Goal: Information Seeking & Learning: Learn about a topic

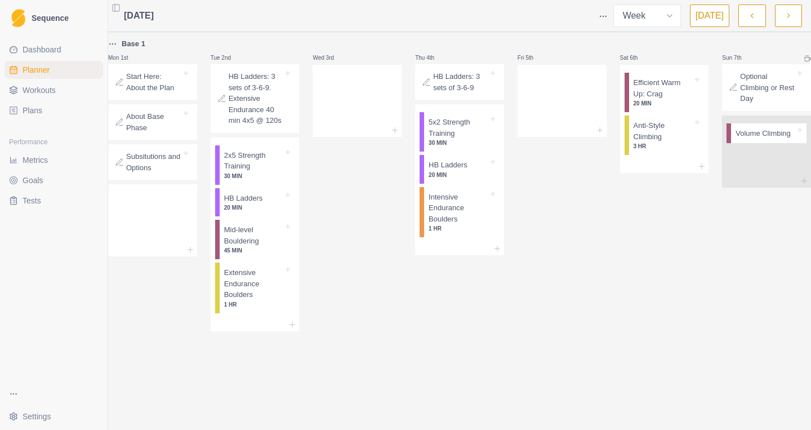
click at [360, 219] on div "Wed 3rd" at bounding box center [356, 184] width 89 height 294
click at [262, 172] on p "2x5 Strength Training" at bounding box center [254, 161] width 60 height 22
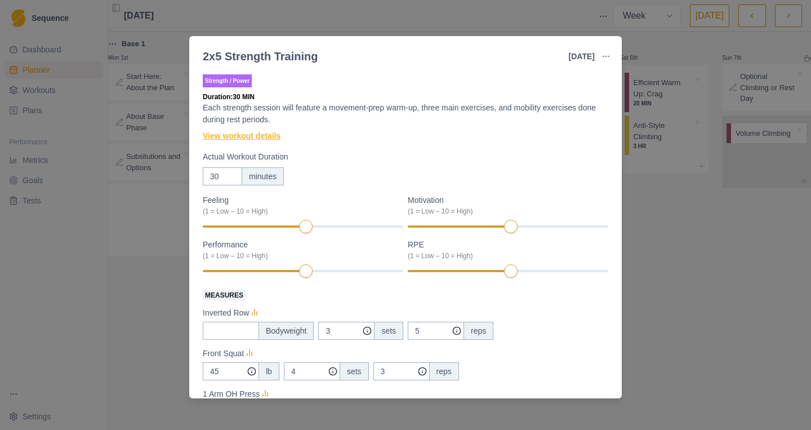
click at [264, 140] on link "View workout details" at bounding box center [242, 136] width 78 height 12
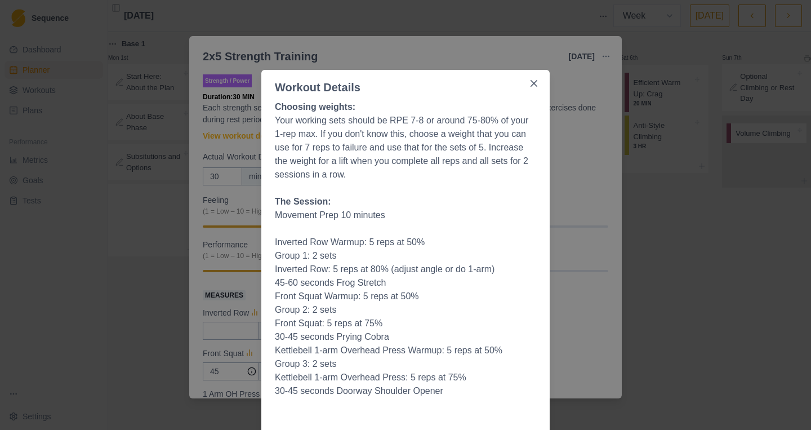
scroll to position [14, 0]
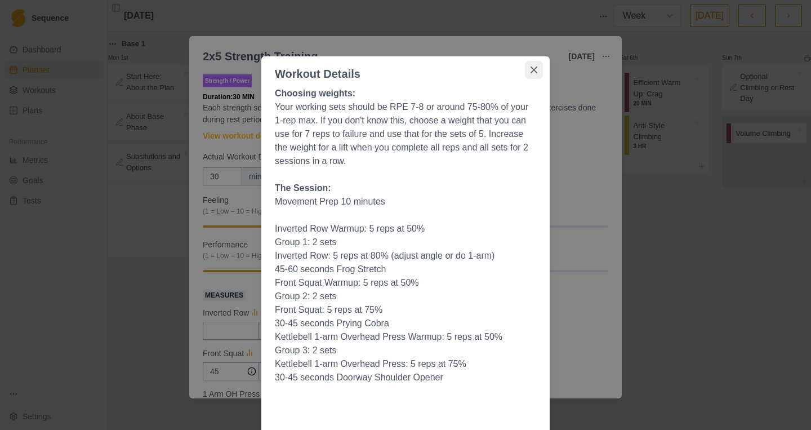
click at [531, 73] on icon "Close" at bounding box center [533, 69] width 7 height 7
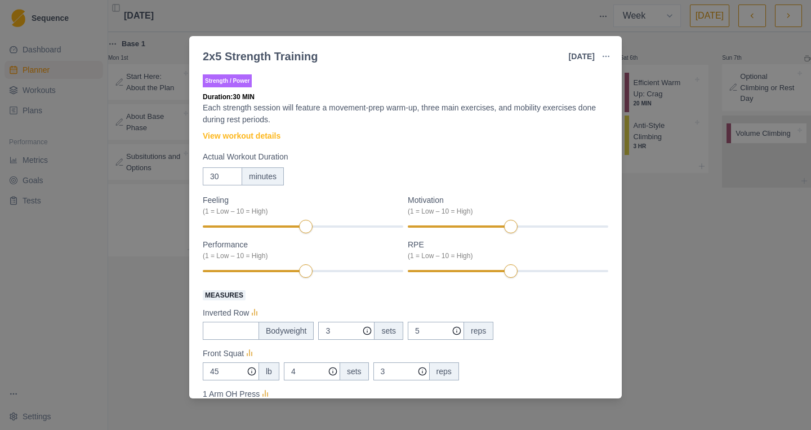
click at [485, 15] on div "2x5 Strength Training [DATE] Link To Goal View Workout Metrics Edit Original Wo…" at bounding box center [405, 215] width 811 height 430
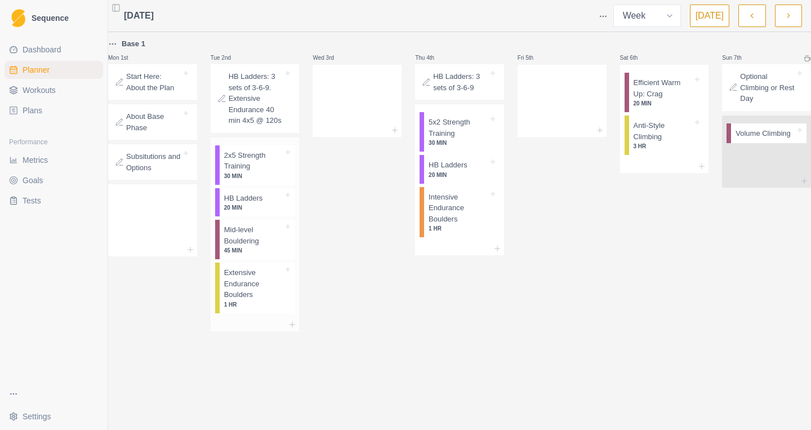
click at [252, 204] on p "HB Ladders" at bounding box center [243, 198] width 39 height 11
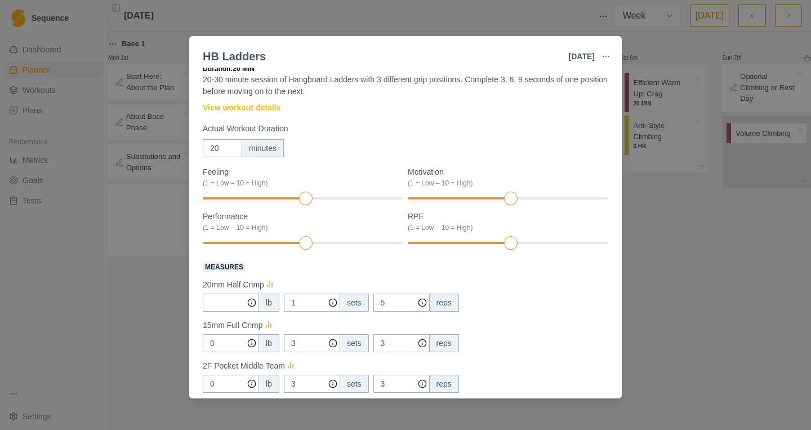
scroll to position [33, 0]
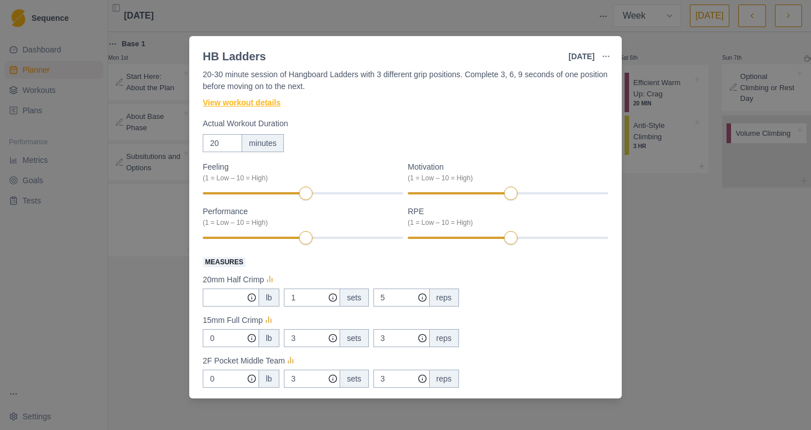
click at [239, 100] on link "View workout details" at bounding box center [242, 103] width 78 height 12
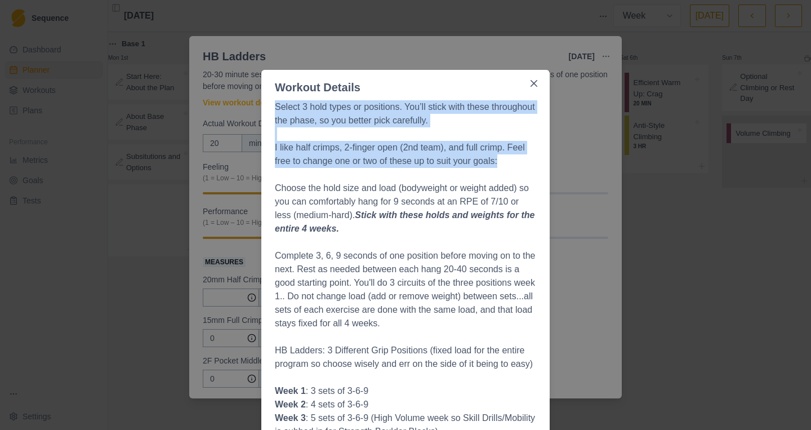
drag, startPoint x: 272, startPoint y: 105, endPoint x: 524, endPoint y: 161, distance: 257.9
click at [524, 160] on p "I like half crimps, 2-finger open (2nd team), and full crimp. Feel free to chan…" at bounding box center [405, 154] width 261 height 27
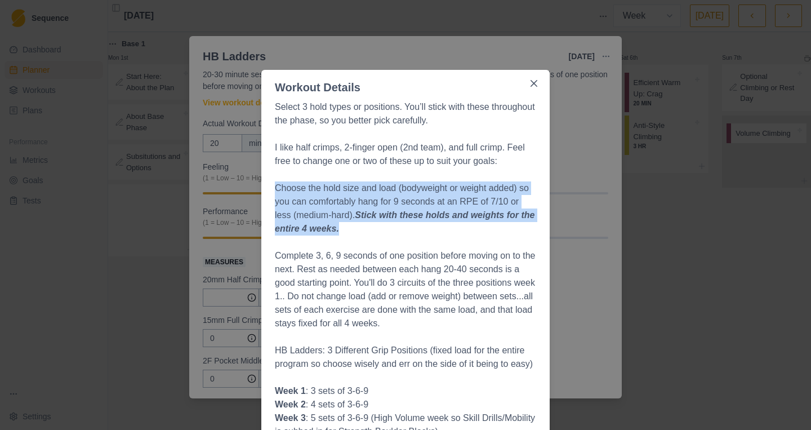
drag, startPoint x: 274, startPoint y: 186, endPoint x: 525, endPoint y: 228, distance: 255.1
click at [525, 228] on p "Choose the hold size and load (bodyweight or weight added) so you can comfortab…" at bounding box center [405, 208] width 261 height 54
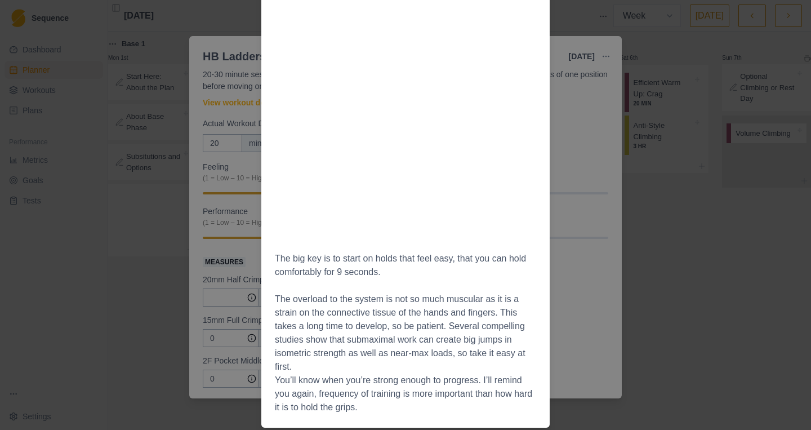
scroll to position [815, 0]
click at [403, 292] on p "The overload to the system is not so much muscular as it is a strain on the con…" at bounding box center [405, 332] width 261 height 81
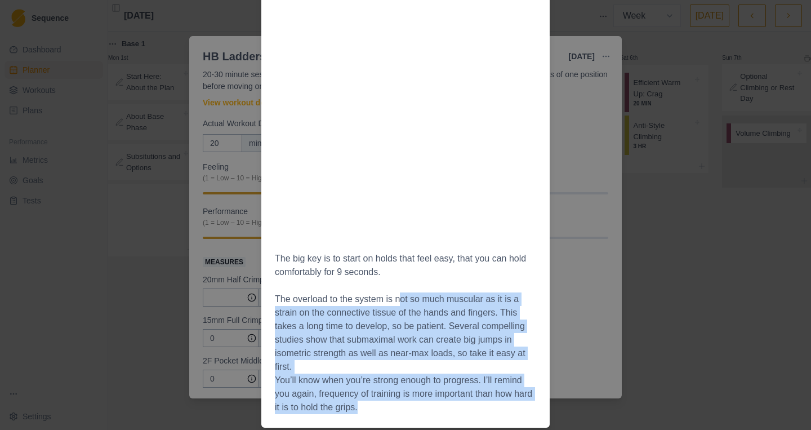
drag, startPoint x: 401, startPoint y: 266, endPoint x: 511, endPoint y: 374, distance: 153.7
click at [498, 328] on p "The overload to the system is not so much muscular as it is a strain on the con…" at bounding box center [405, 332] width 261 height 81
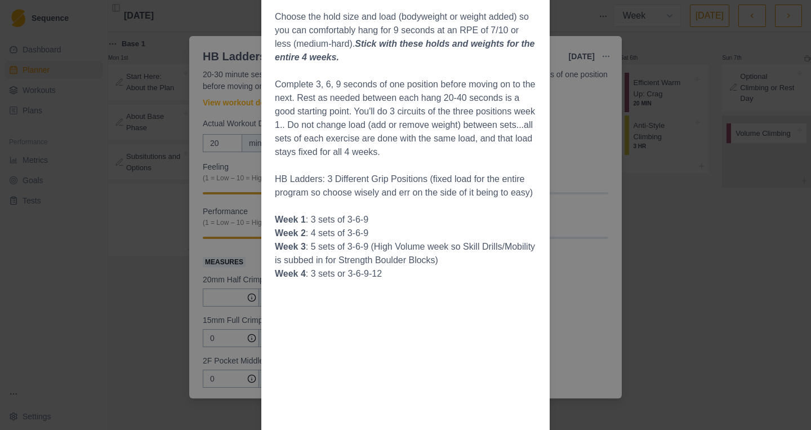
scroll to position [0, 0]
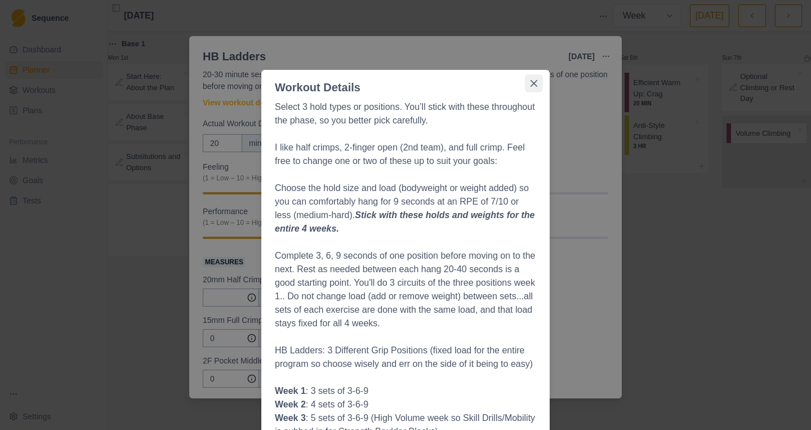
click at [530, 84] on icon "Close" at bounding box center [533, 83] width 7 height 7
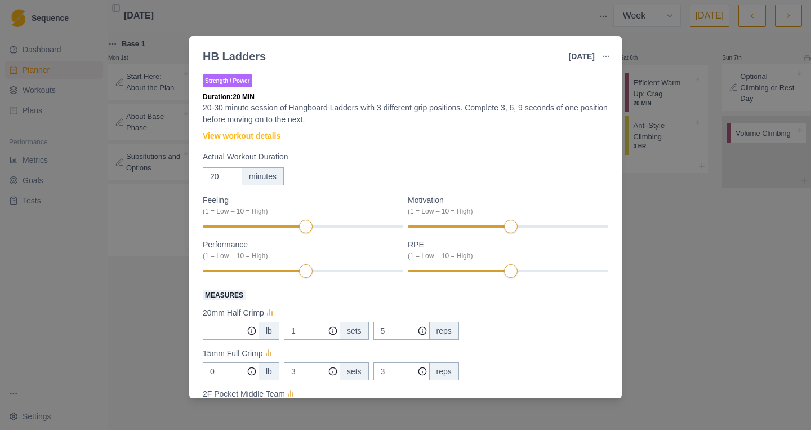
scroll to position [166, 0]
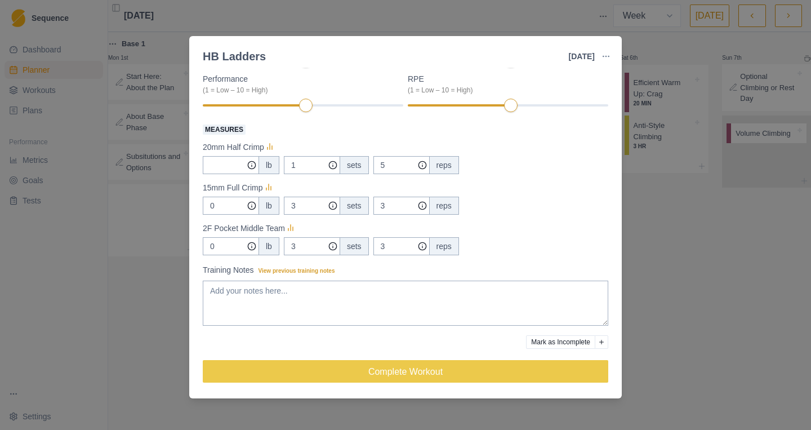
click at [649, 319] on div "HB Ladders [DATE] Link To Goal View Workout Metrics Edit Original Workout Resch…" at bounding box center [405, 215] width 811 height 430
